Goal: Task Accomplishment & Management: Use online tool/utility

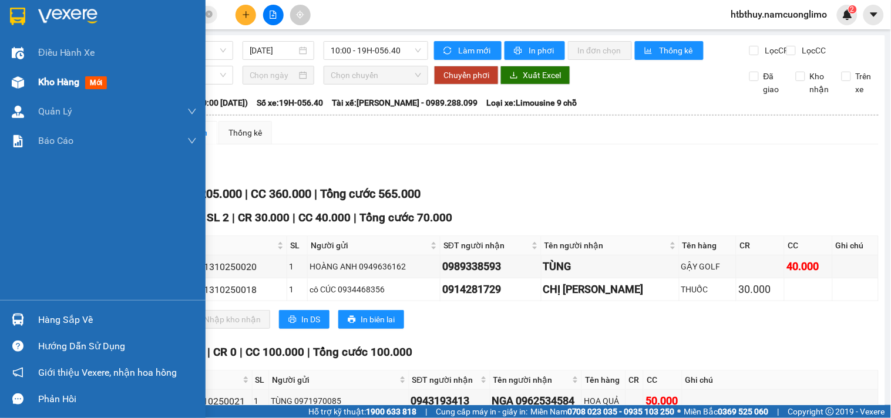
click at [85, 80] on div "Kho hàng mới" at bounding box center [74, 82] width 73 height 15
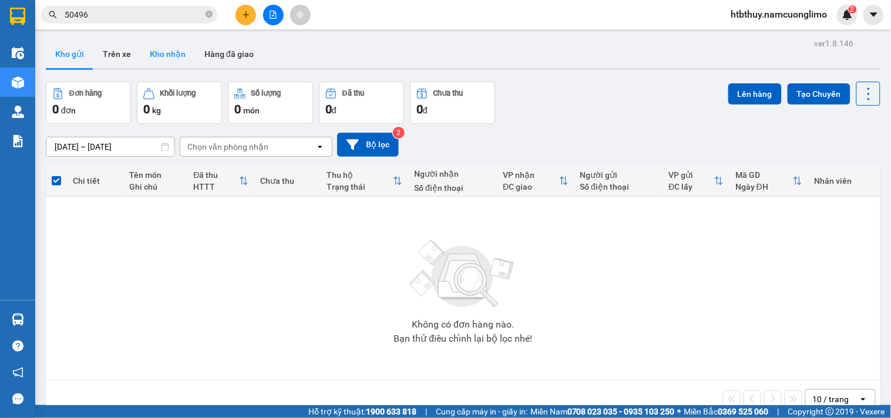
click at [162, 54] on button "Kho nhận" at bounding box center [167, 54] width 55 height 28
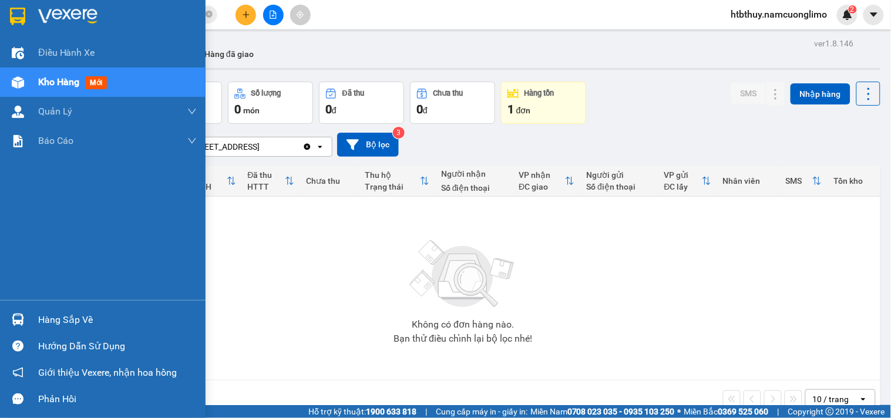
click at [36, 319] on div "Hàng sắp về" at bounding box center [103, 320] width 206 height 26
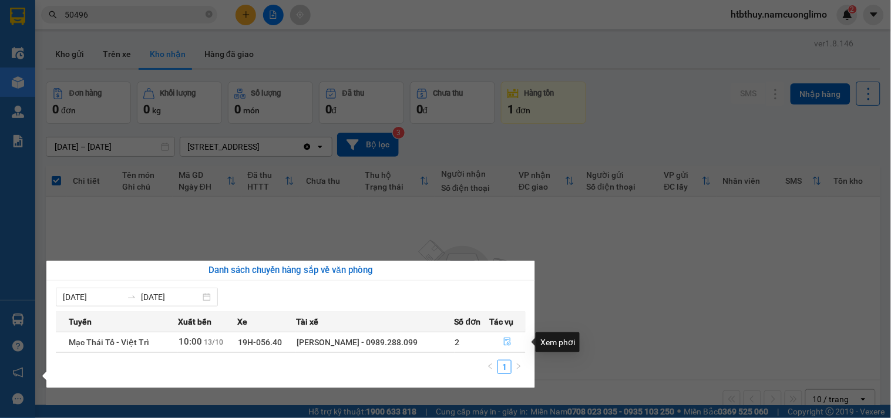
click at [505, 342] on icon "file-done" at bounding box center [507, 342] width 7 height 8
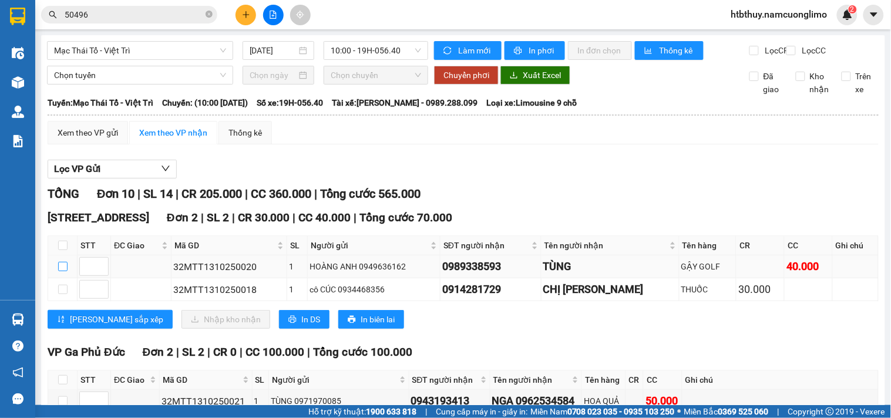
click at [63, 271] on input "checkbox" at bounding box center [62, 266] width 9 height 9
checkbox input "true"
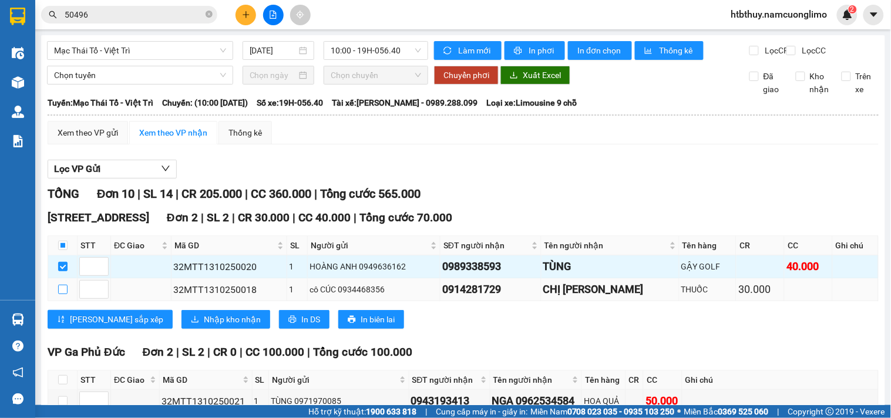
click at [62, 294] on input "checkbox" at bounding box center [62, 289] width 9 height 9
checkbox input "true"
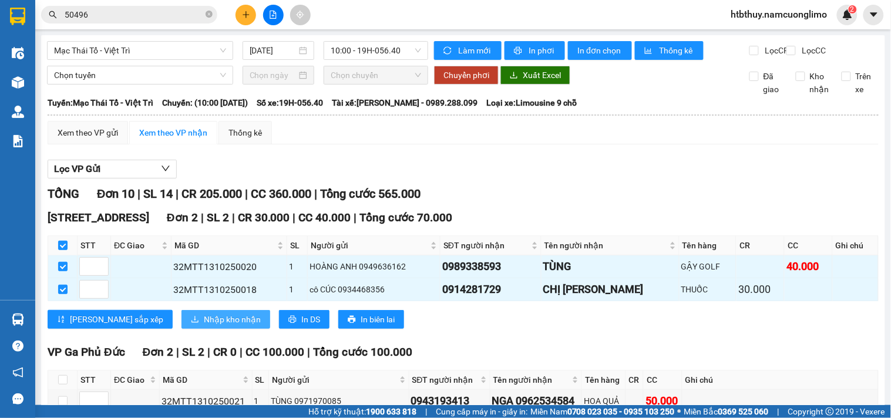
click at [204, 326] on span "Nhập kho nhận" at bounding box center [232, 319] width 57 height 13
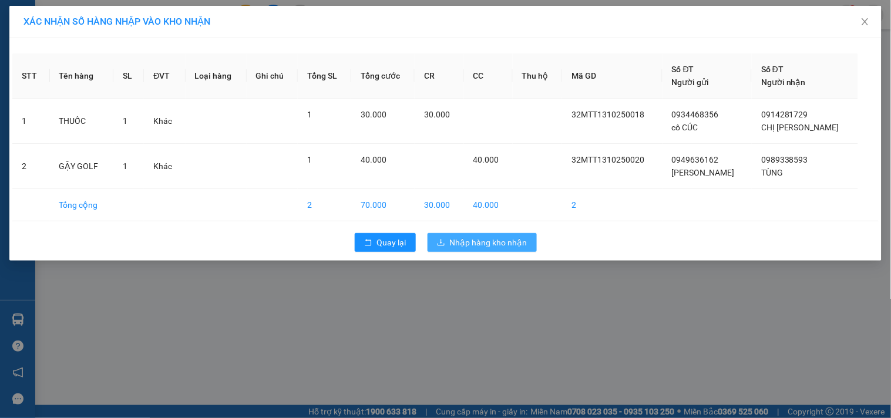
click at [491, 239] on span "Nhập hàng kho nhận" at bounding box center [489, 242] width 78 height 13
